Goal: Information Seeking & Learning: Learn about a topic

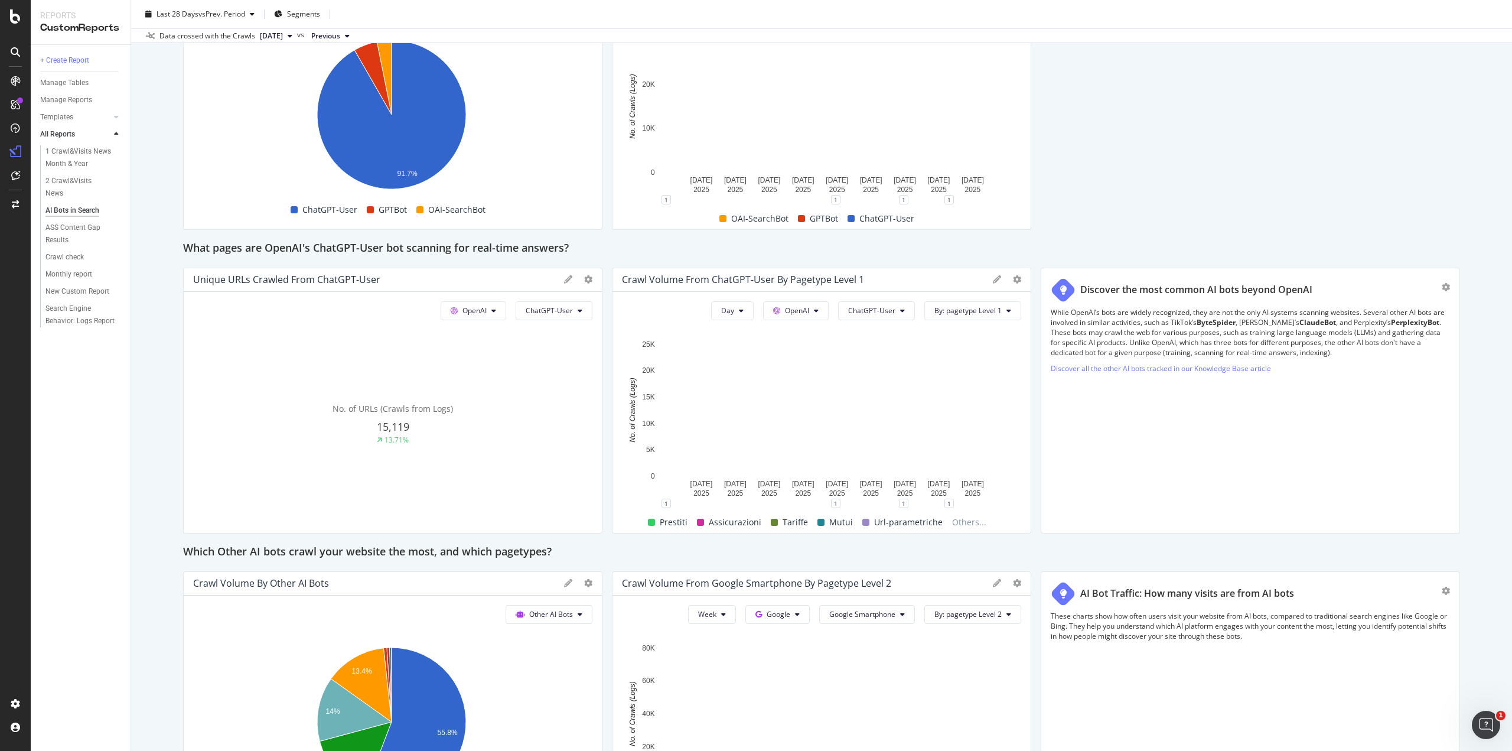
scroll to position [945, 0]
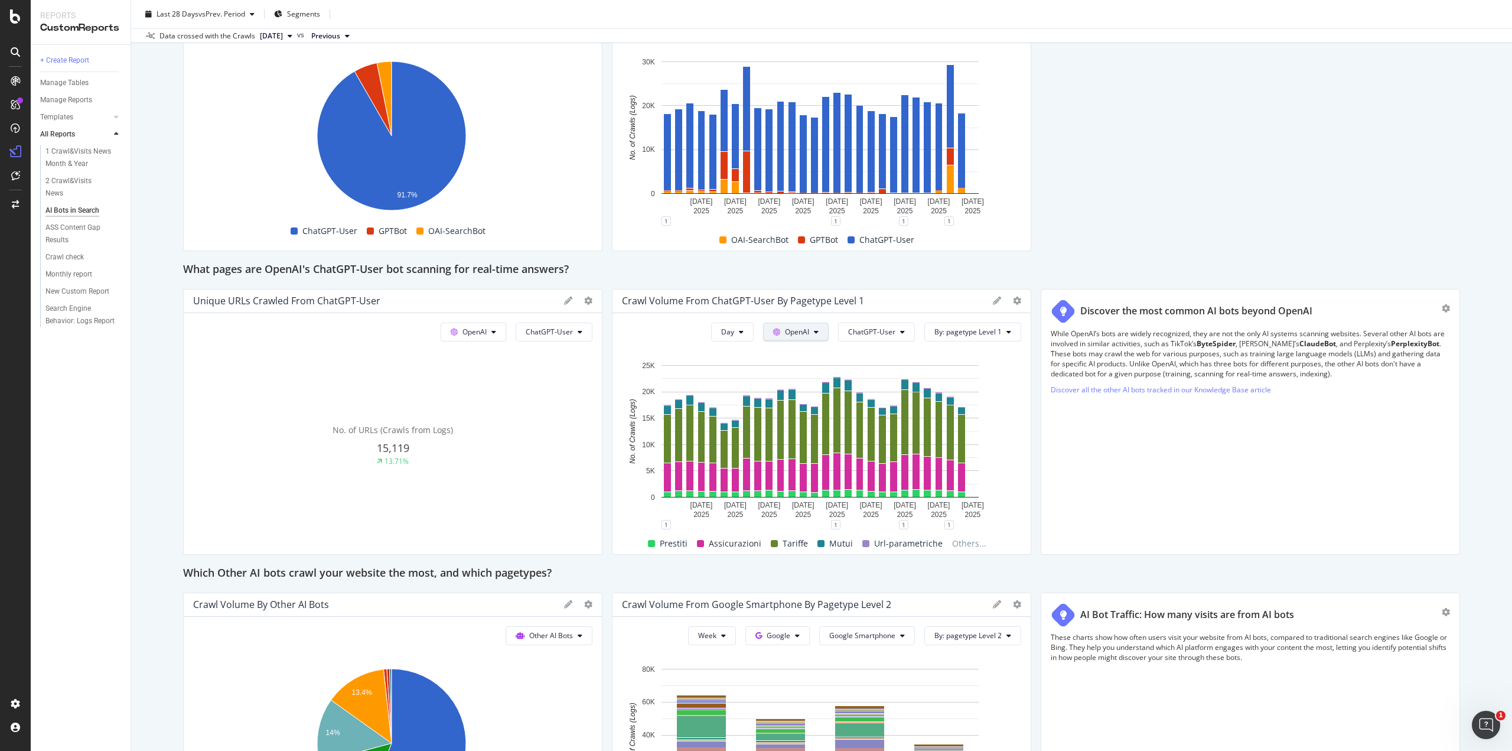
click at [808, 331] on button "OpenAI" at bounding box center [796, 332] width 66 height 19
click at [879, 328] on span "ChatGPT-User" at bounding box center [871, 332] width 47 height 10
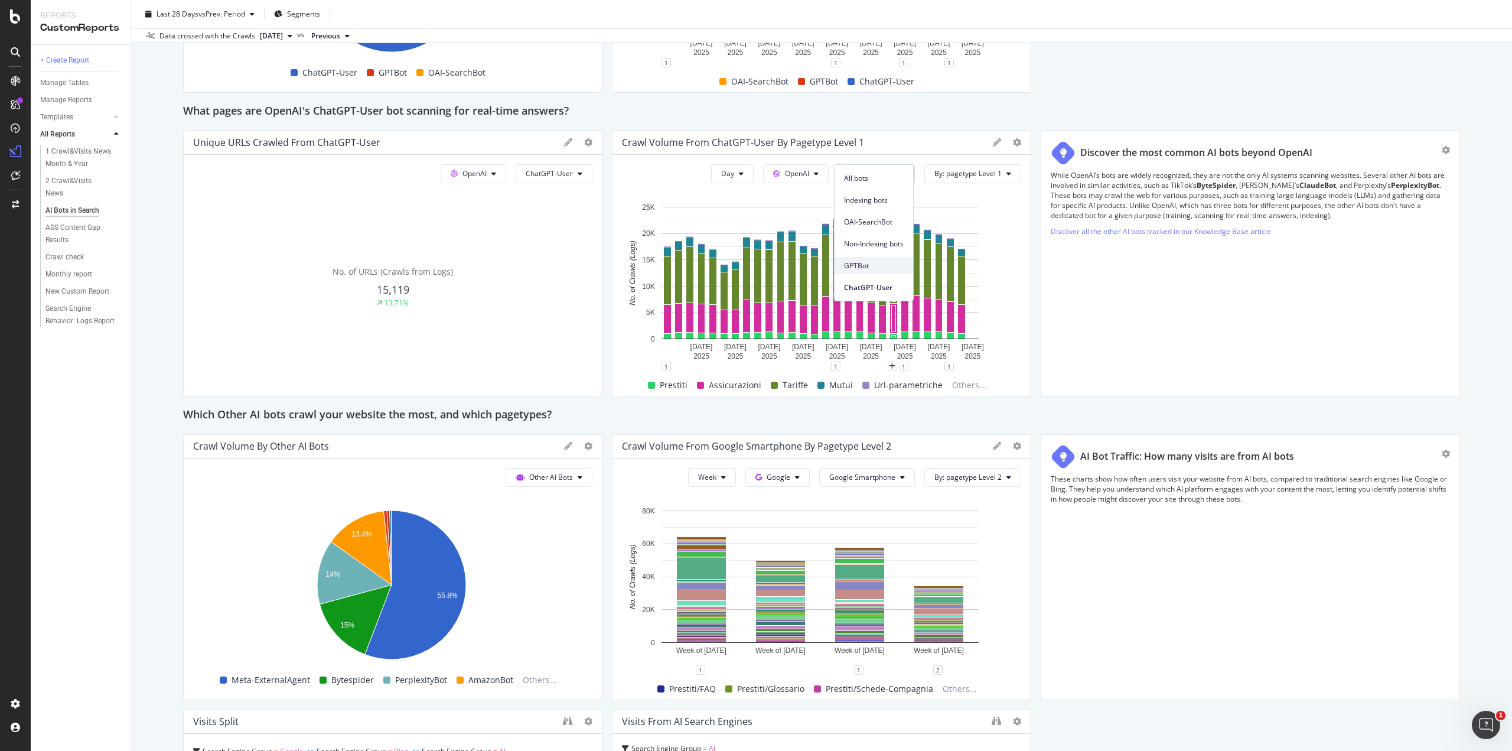
scroll to position [1122, 0]
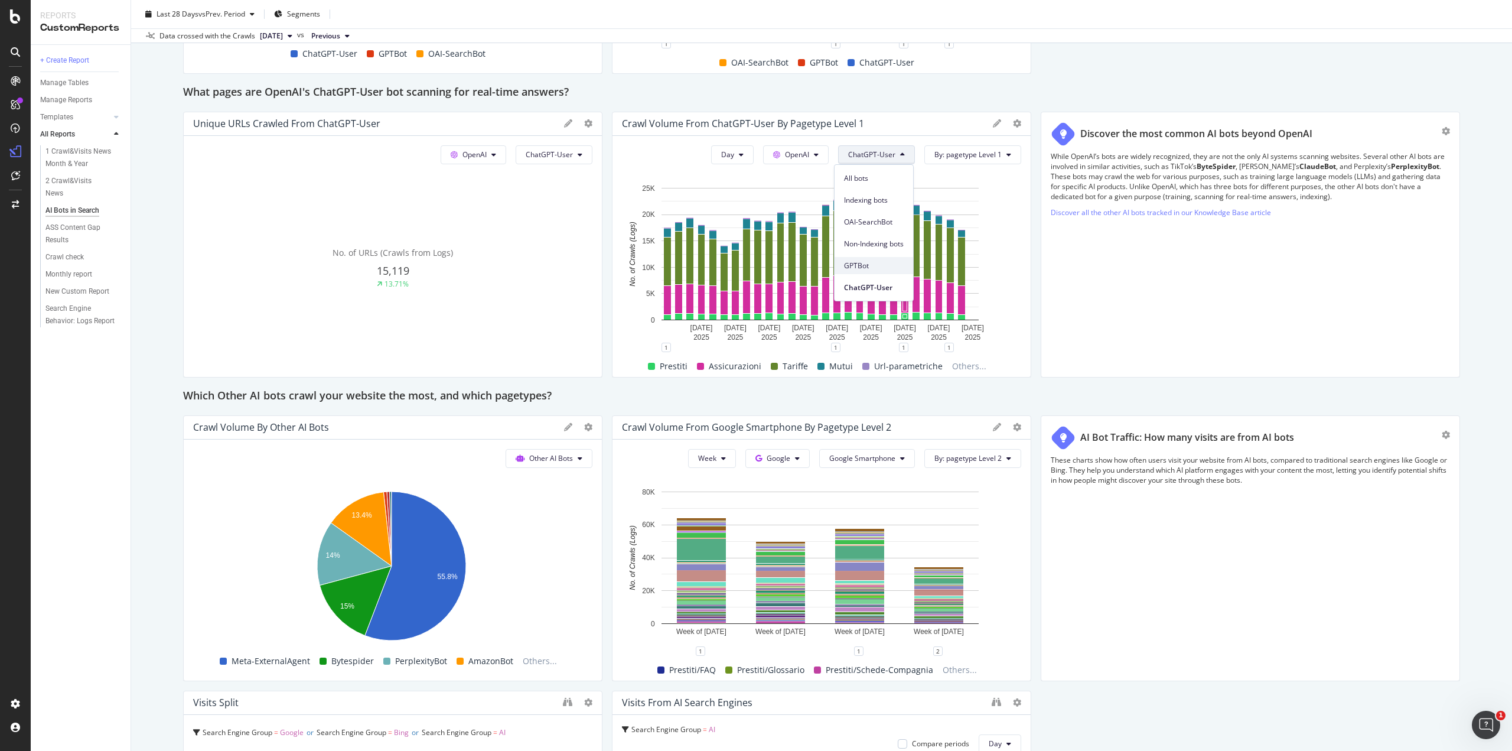
click at [889, 263] on span "GPTBot" at bounding box center [874, 266] width 60 height 11
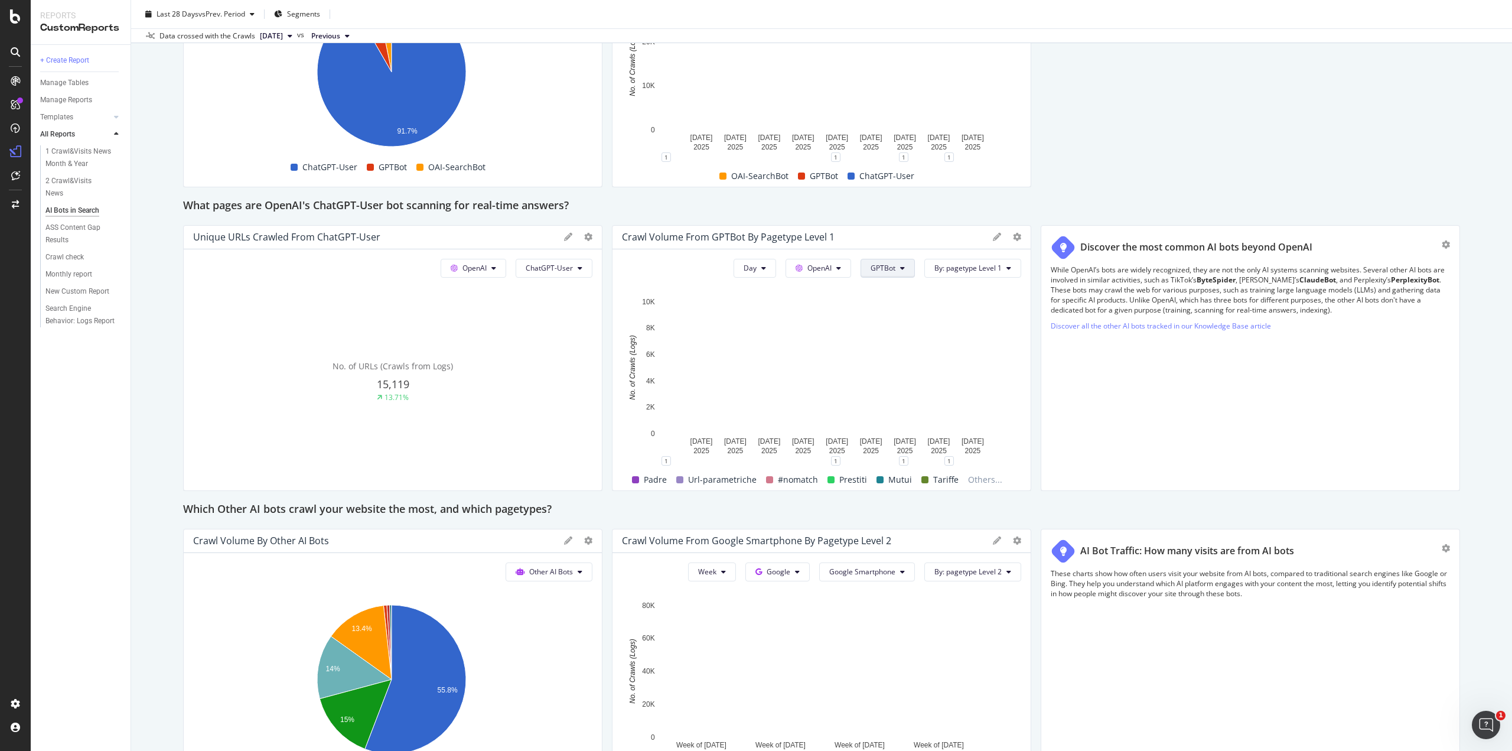
scroll to position [1004, 0]
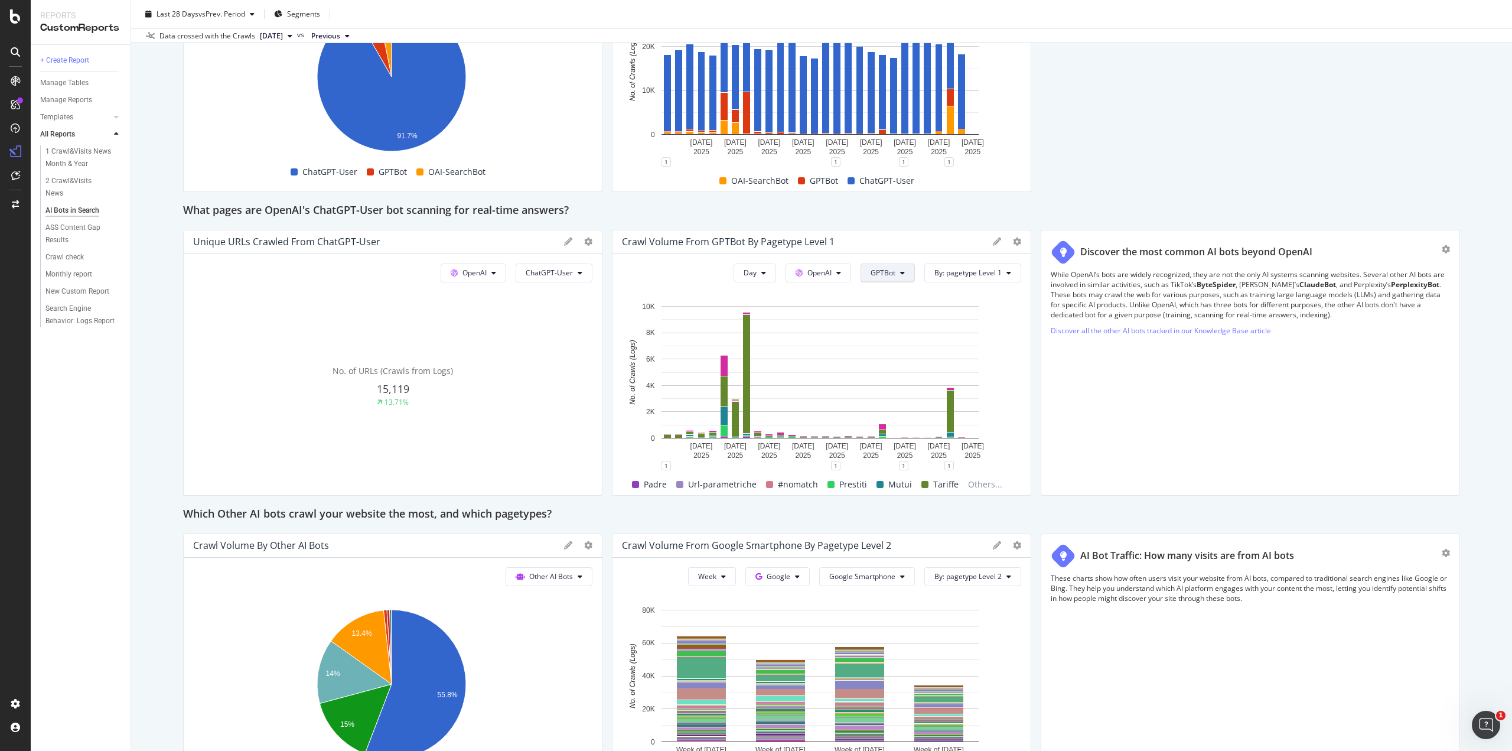
click at [893, 272] on button "GPTBot" at bounding box center [888, 272] width 54 height 19
click at [910, 335] on span "OAI-SearchBot" at bounding box center [896, 340] width 60 height 11
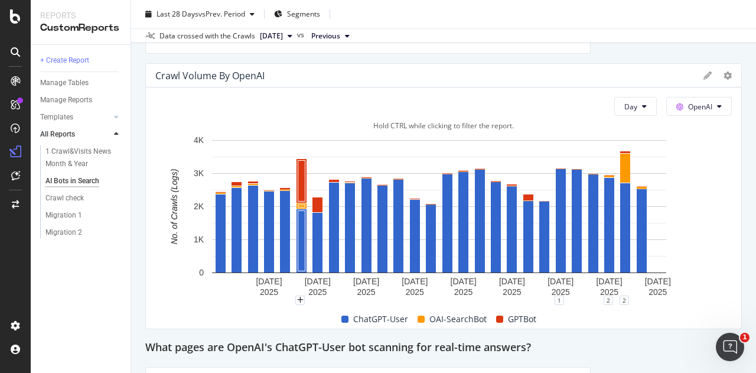
scroll to position [1850, 0]
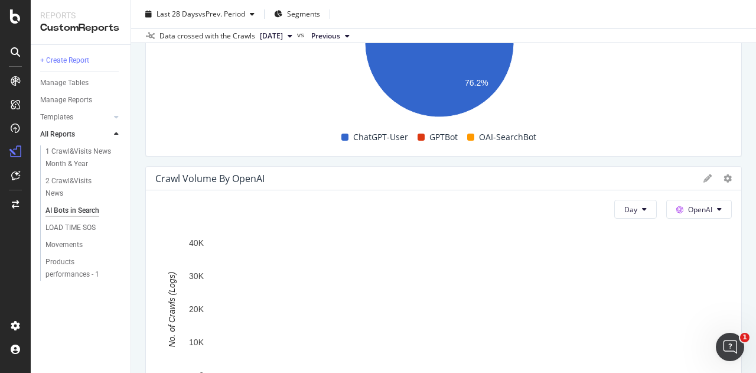
scroll to position [1831, 0]
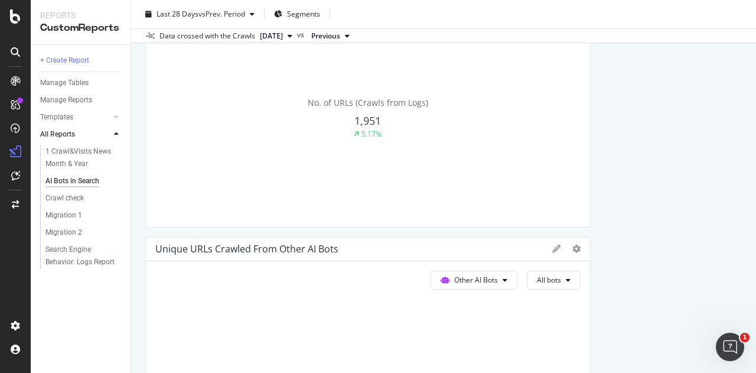
scroll to position [581, 0]
